Goal: Task Accomplishment & Management: Use online tool/utility

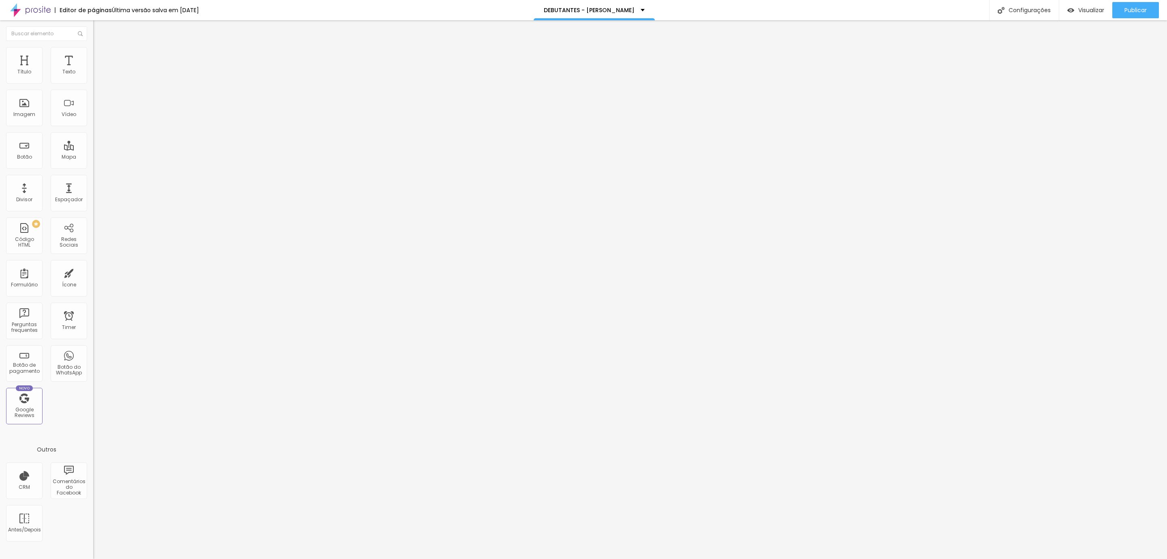
click at [93, 51] on li "Avançado" at bounding box center [139, 51] width 93 height 8
click at [93, 47] on li "Estilo" at bounding box center [139, 43] width 93 height 8
click at [64, 64] on div "Texto" at bounding box center [69, 65] width 36 height 36
click at [93, 50] on img at bounding box center [96, 50] width 7 height 7
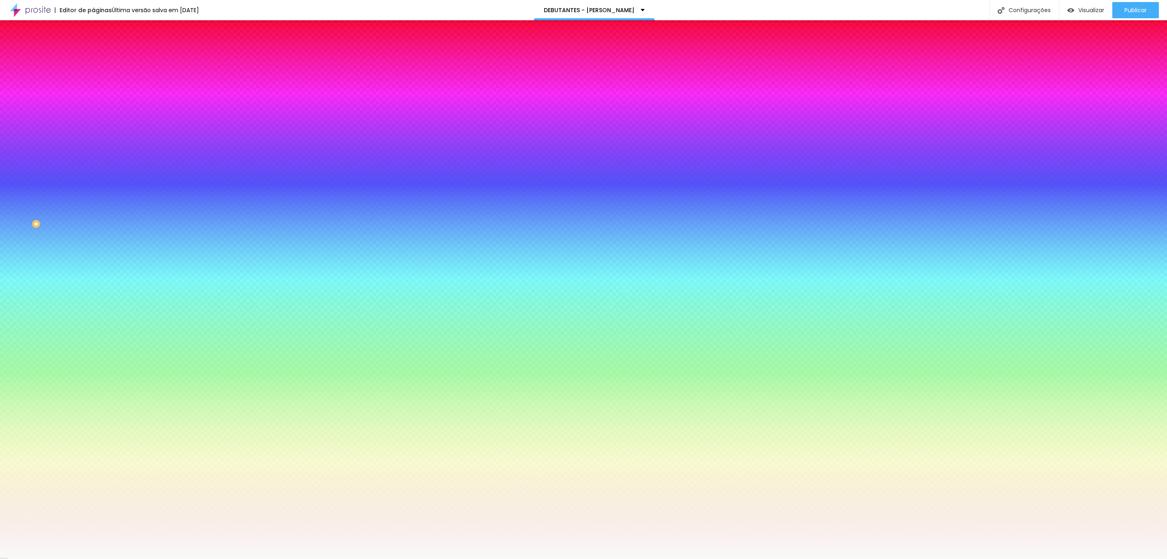
click at [93, 55] on li "Avançado" at bounding box center [139, 59] width 93 height 8
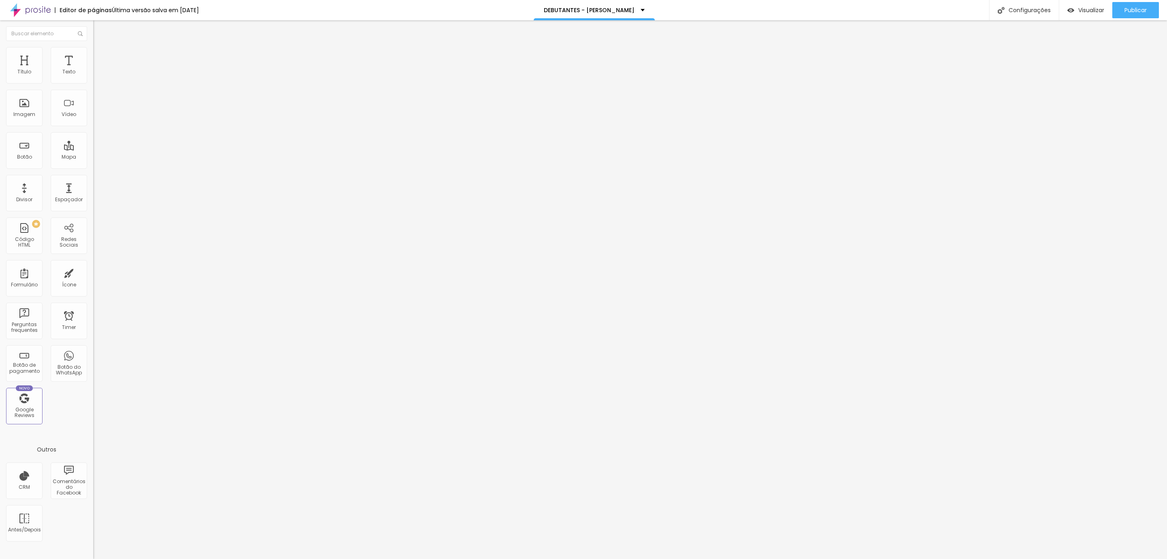
click at [93, 54] on li "Estilo" at bounding box center [139, 51] width 93 height 8
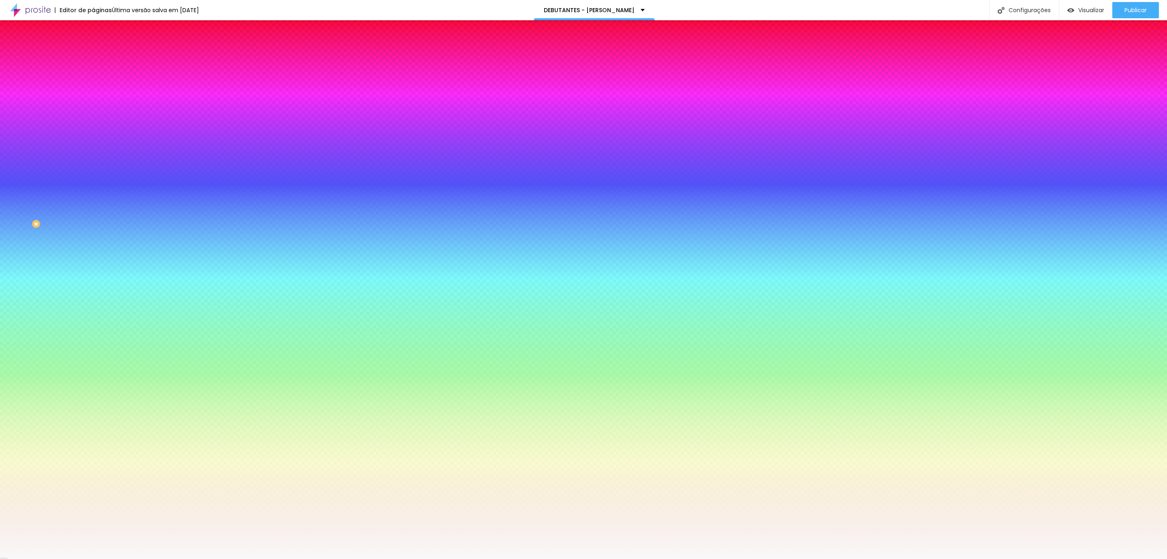
click at [93, 47] on li "Conteúdo" at bounding box center [139, 43] width 93 height 8
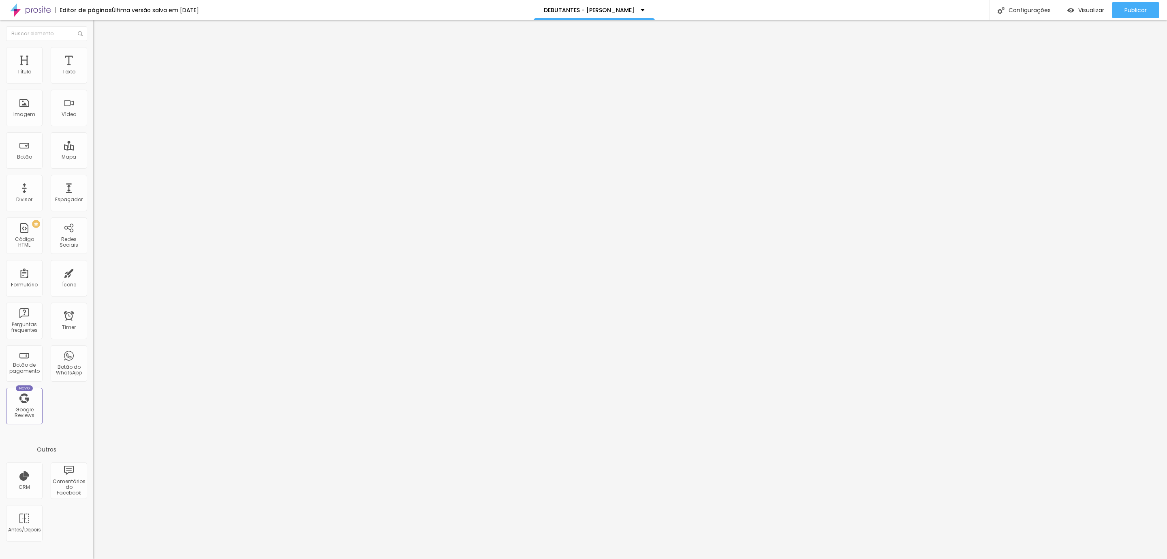
click at [93, 178] on div "Editar Coluna Conteúdo Estilo Avançado Alinhamento" at bounding box center [139, 289] width 93 height 538
click at [93, 33] on button "Editar Coluna" at bounding box center [139, 29] width 93 height 19
type input "19"
type input "20"
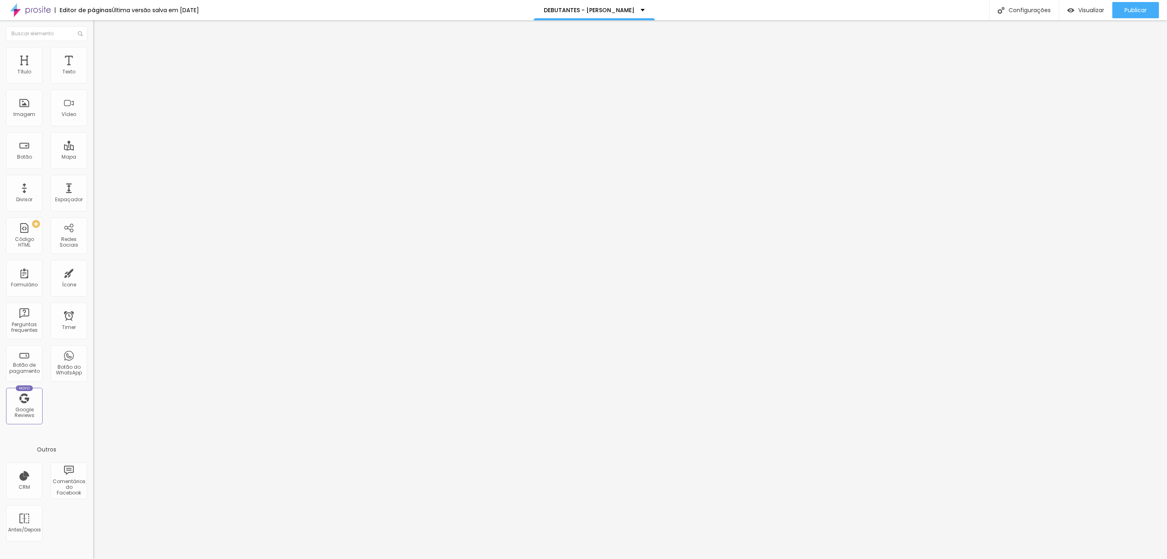
type input "20"
type input "21"
type input "22"
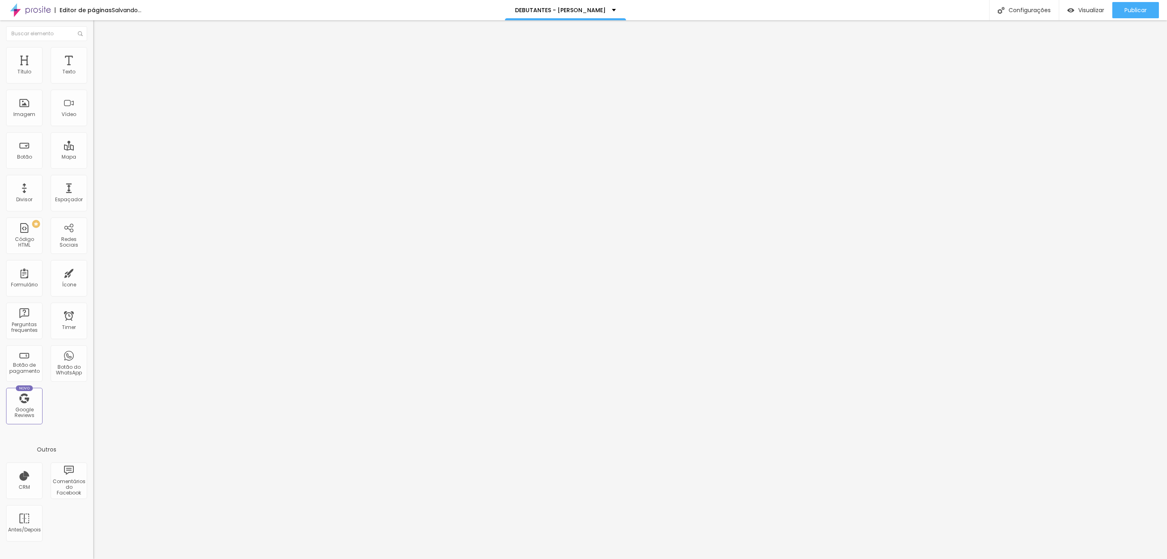
type input "21"
type input "20"
type input "19"
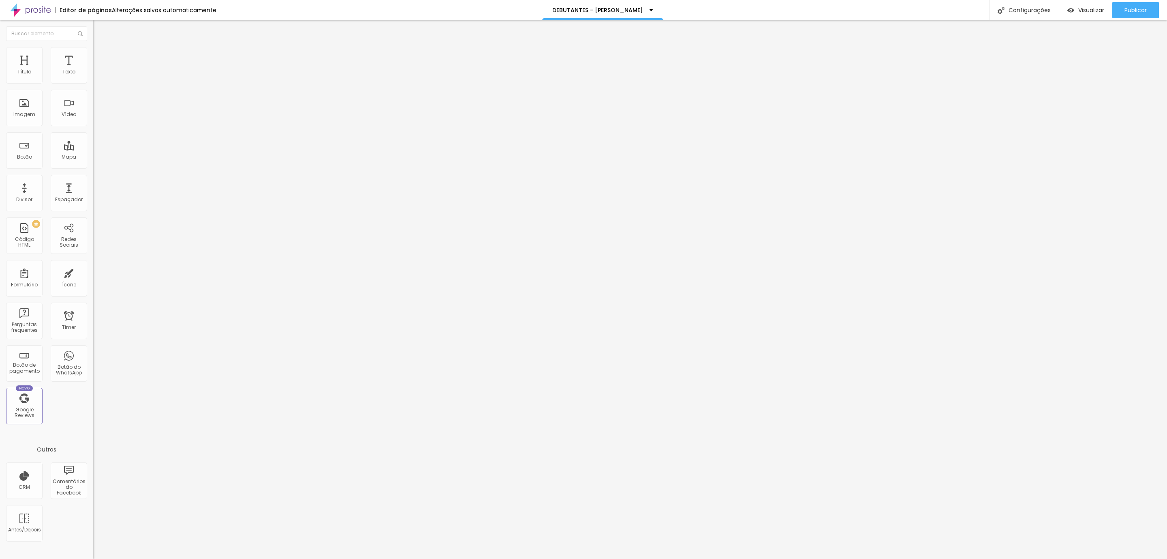
type input "19"
type input "18"
type input "17"
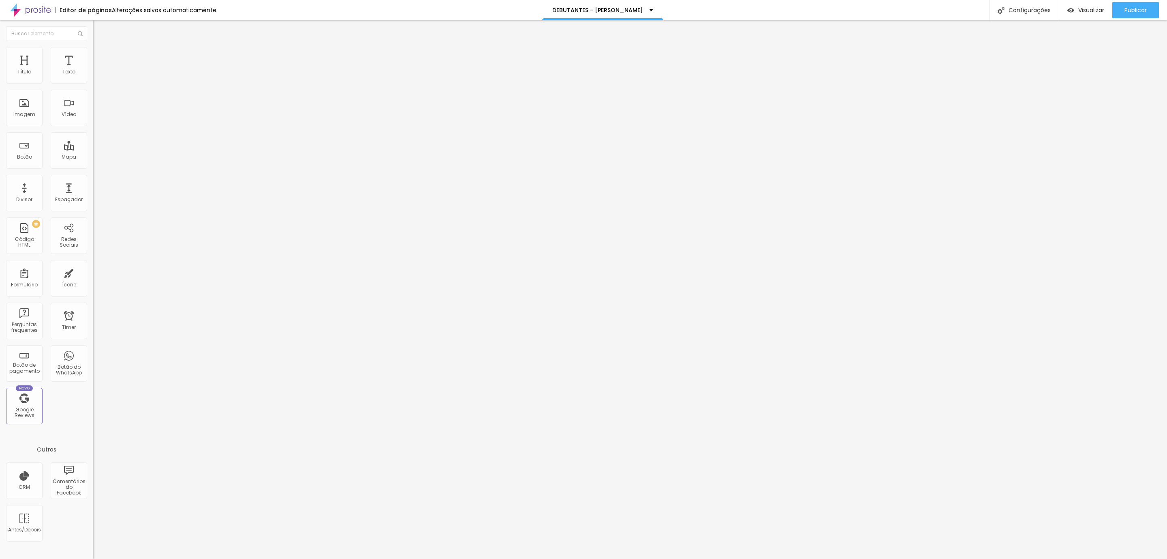
click at [93, 149] on input "range" at bounding box center [119, 152] width 52 height 6
type input "18"
click at [93, 149] on input "range" at bounding box center [119, 152] width 52 height 6
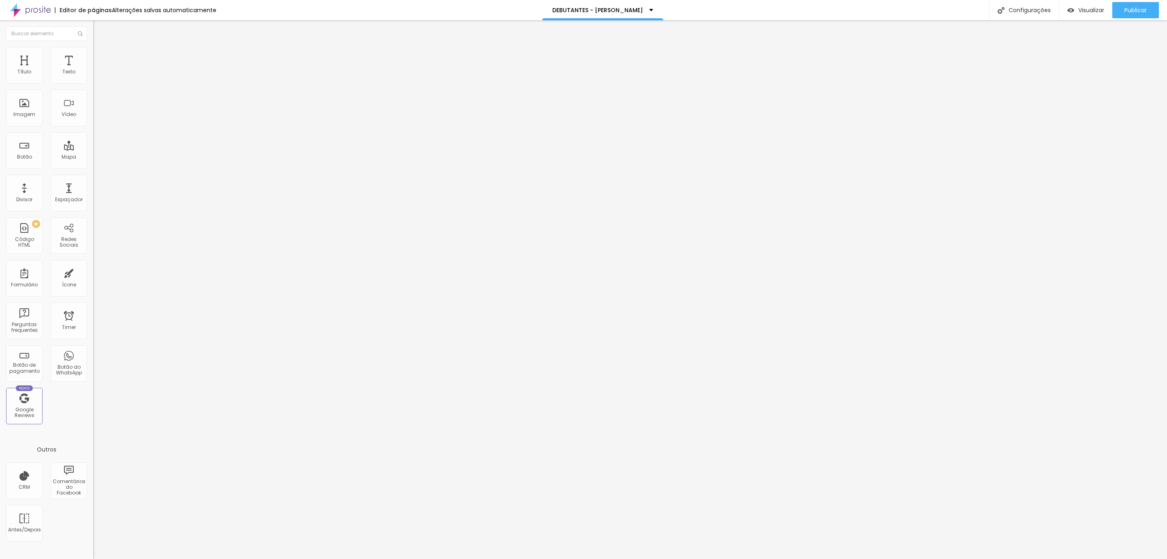
click at [93, 51] on li "Avançado" at bounding box center [139, 51] width 93 height 8
click at [93, 47] on li "Avançado" at bounding box center [139, 51] width 93 height 8
click at [93, 46] on ul "Estilo Avançado" at bounding box center [139, 47] width 93 height 16
click at [93, 22] on button "Editar Título" at bounding box center [139, 29] width 93 height 19
click at [93, 55] on li "Avançado" at bounding box center [139, 51] width 93 height 8
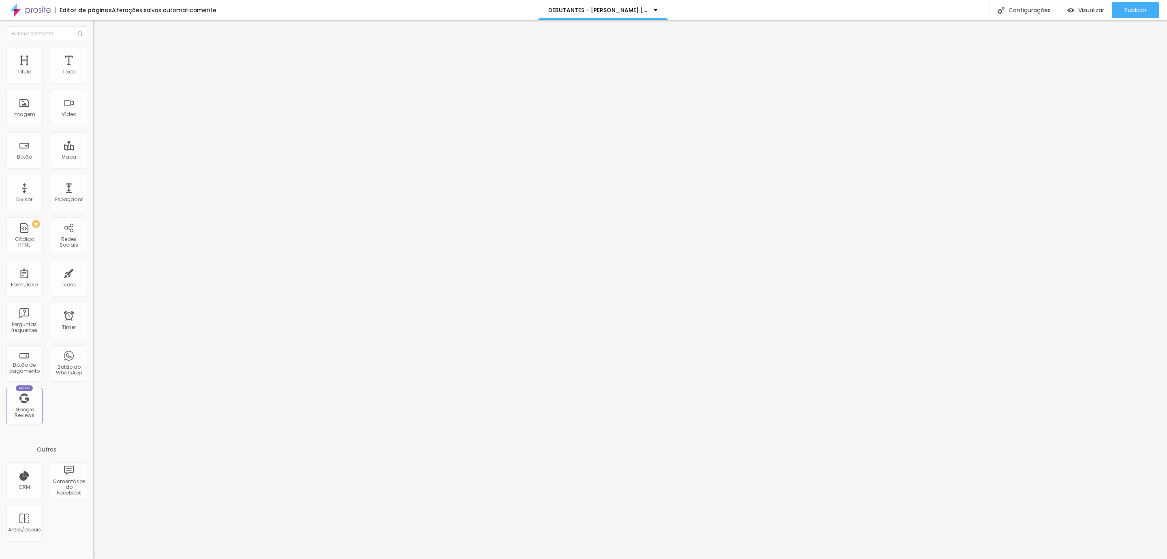
click at [93, 46] on img at bounding box center [96, 42] width 7 height 7
click at [101, 56] on span "Avançado" at bounding box center [114, 52] width 27 height 7
click at [93, 34] on button "Editar Título" at bounding box center [139, 29] width 93 height 19
click at [93, 48] on li "Avançado" at bounding box center [139, 51] width 93 height 8
click at [93, 47] on li "Estilo" at bounding box center [139, 43] width 93 height 8
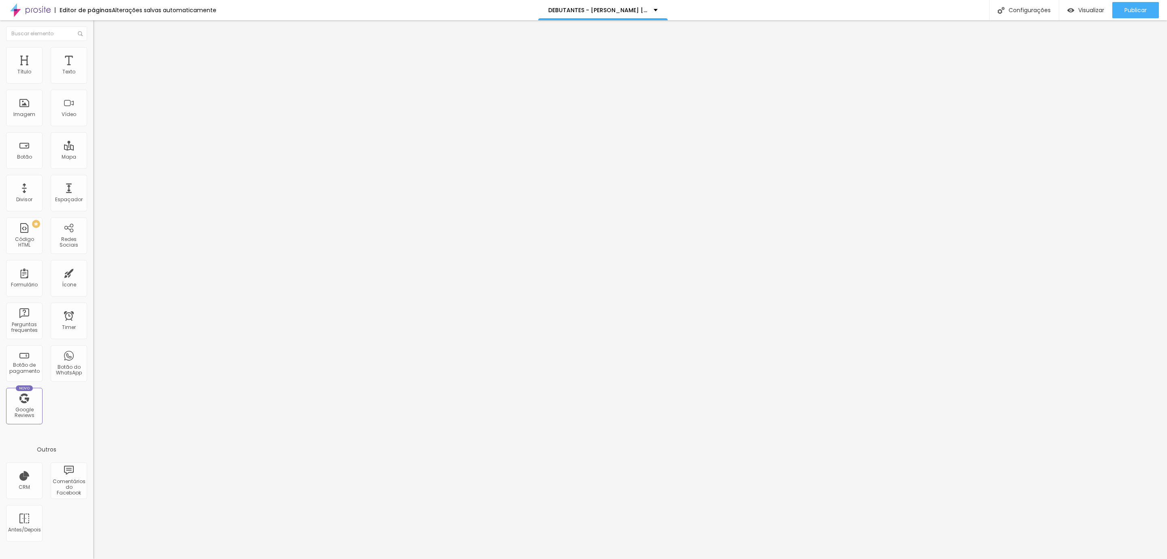
click at [97, 75] on icon "button" at bounding box center [98, 72] width 3 height 3
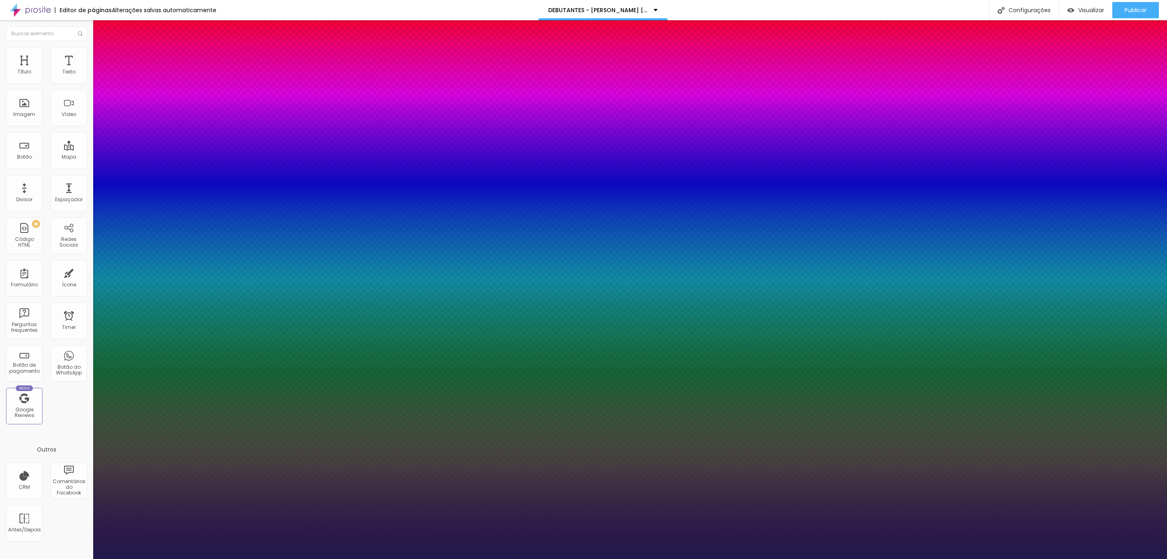
type input "1"
click at [80, 558] on div at bounding box center [583, 559] width 1167 height 0
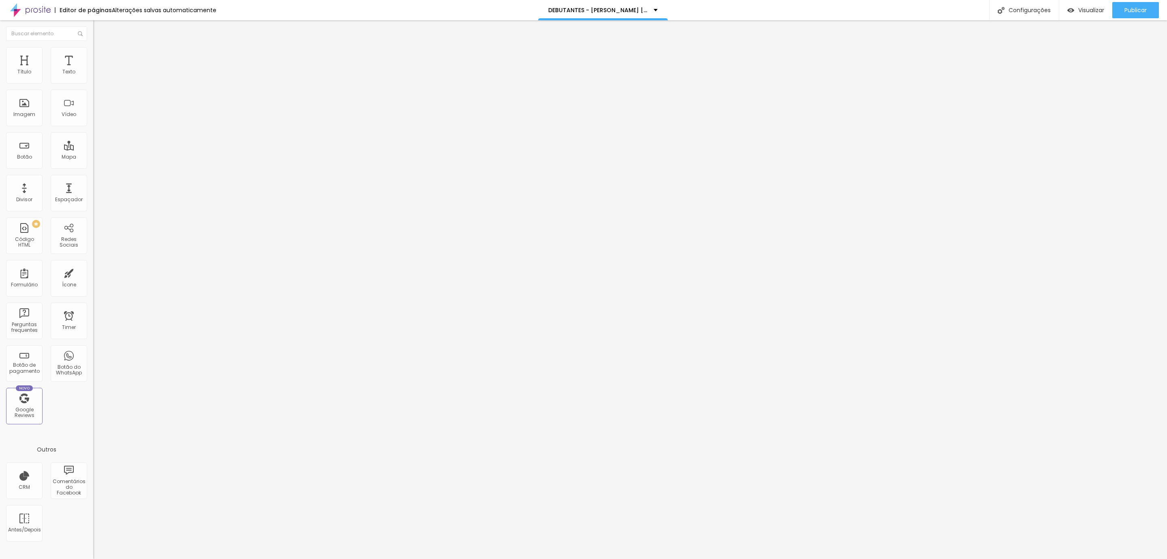
click at [96, 75] on icon "button" at bounding box center [98, 73] width 5 height 5
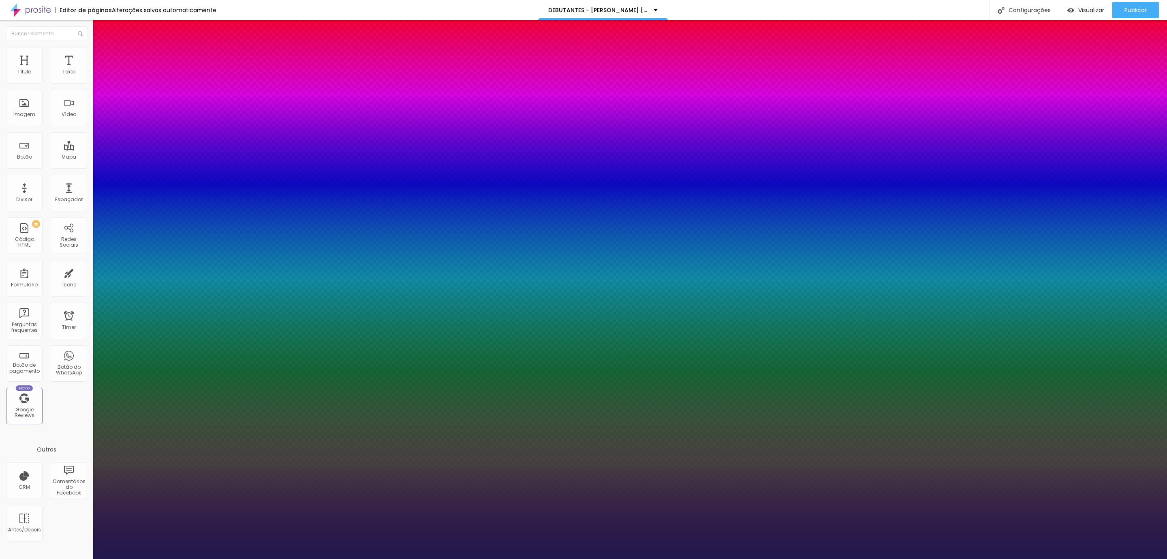
type input "1"
click at [224, 558] on div at bounding box center [583, 559] width 1167 height 0
